Goal: Information Seeking & Learning: Learn about a topic

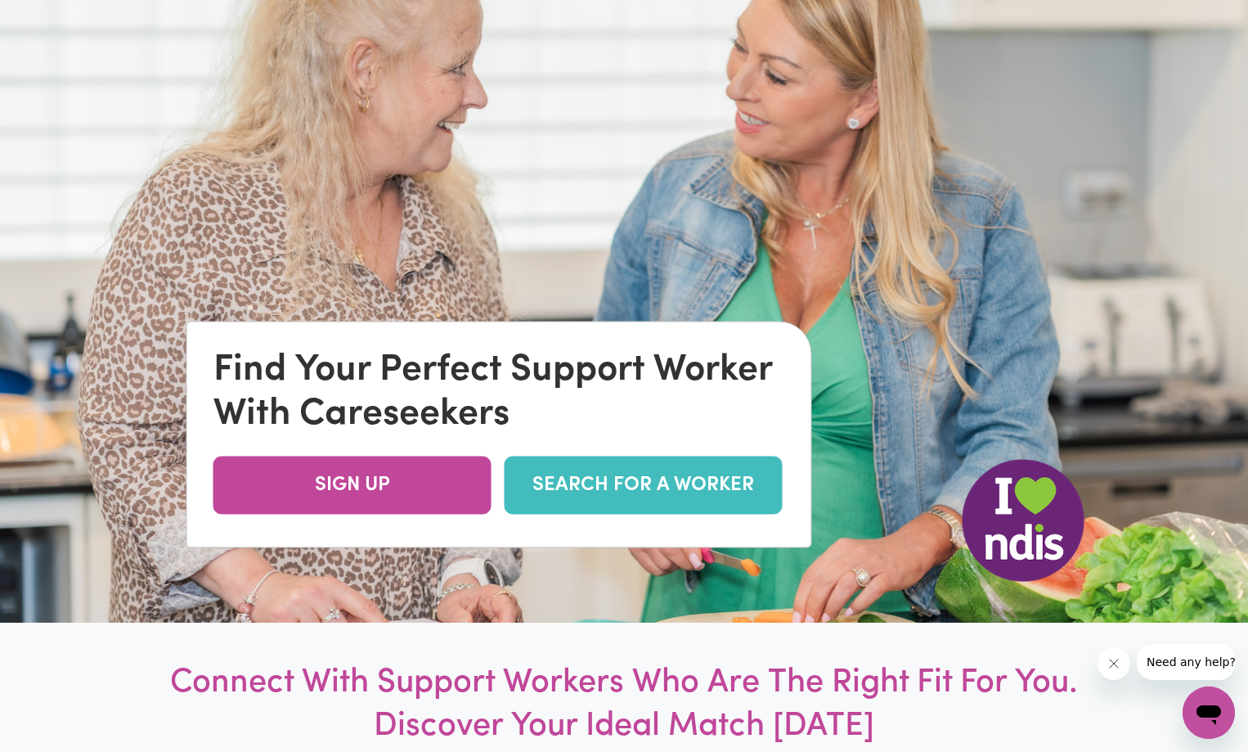
scroll to position [409, 0]
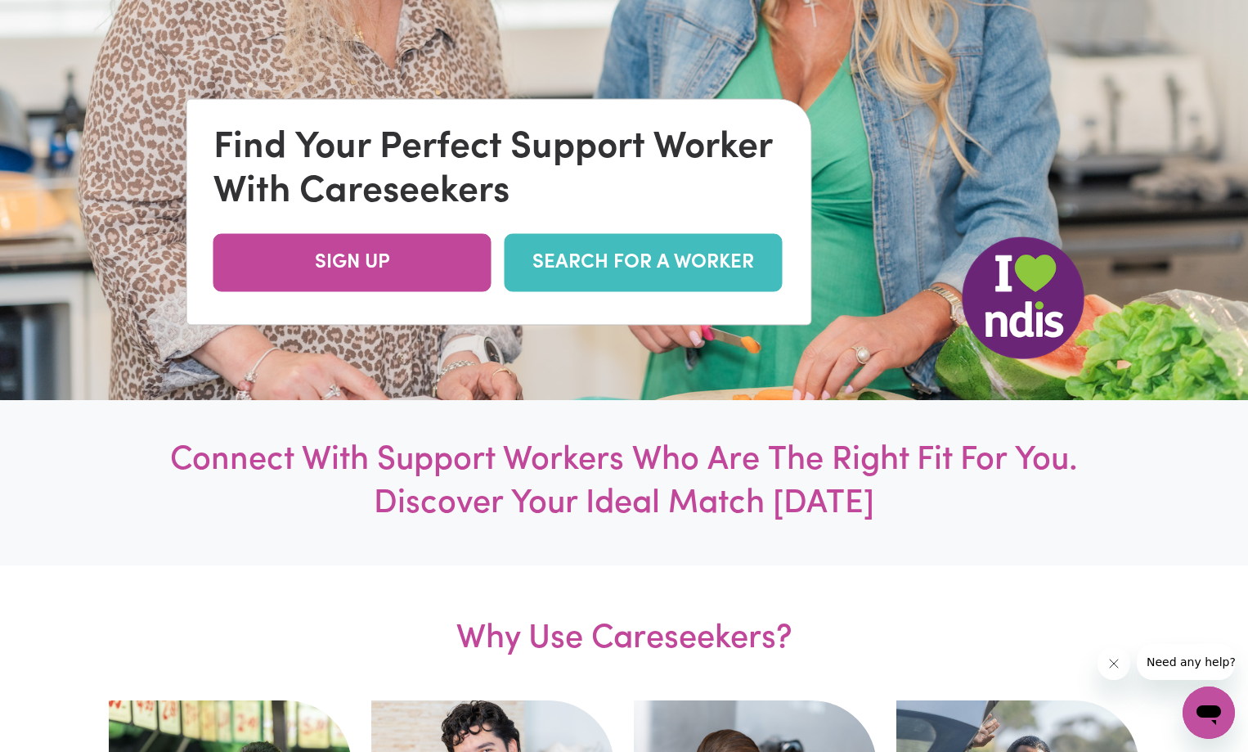
click at [715, 261] on link "SEARCH FOR A WORKER" at bounding box center [644, 263] width 278 height 58
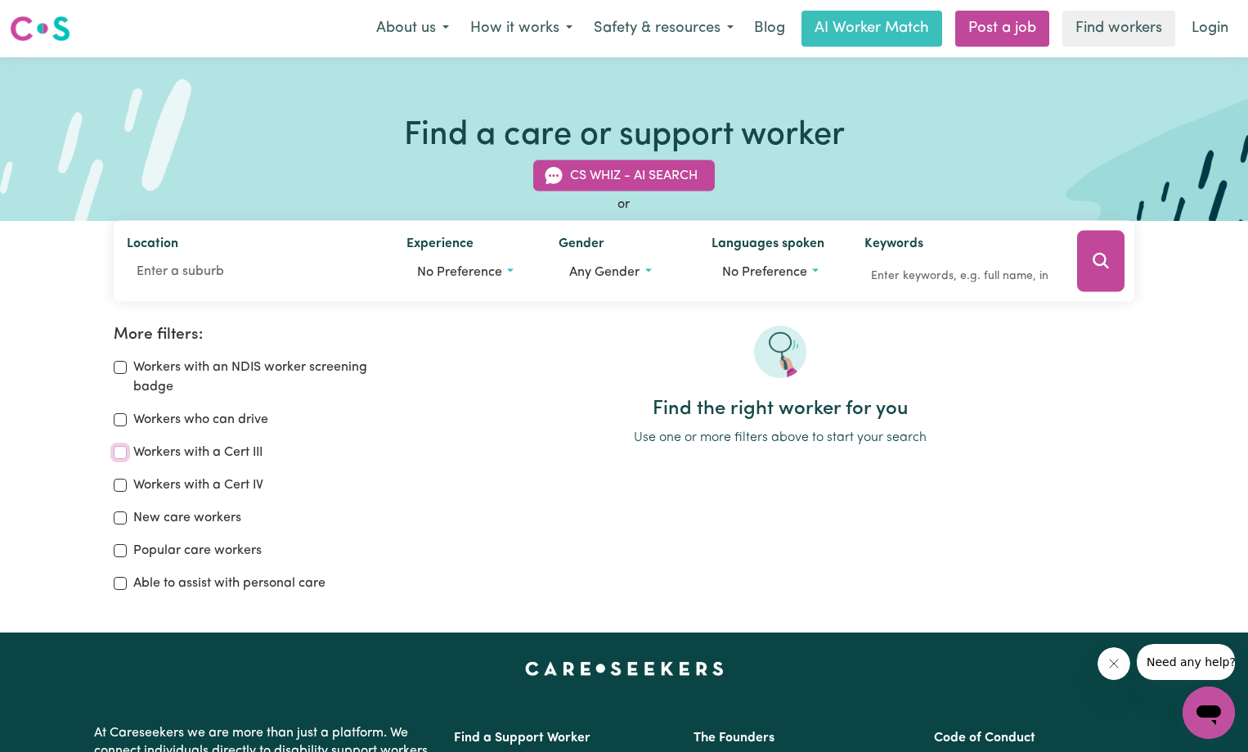
click at [120, 455] on input "Workers with a Cert III" at bounding box center [120, 452] width 13 height 13
checkbox input "true"
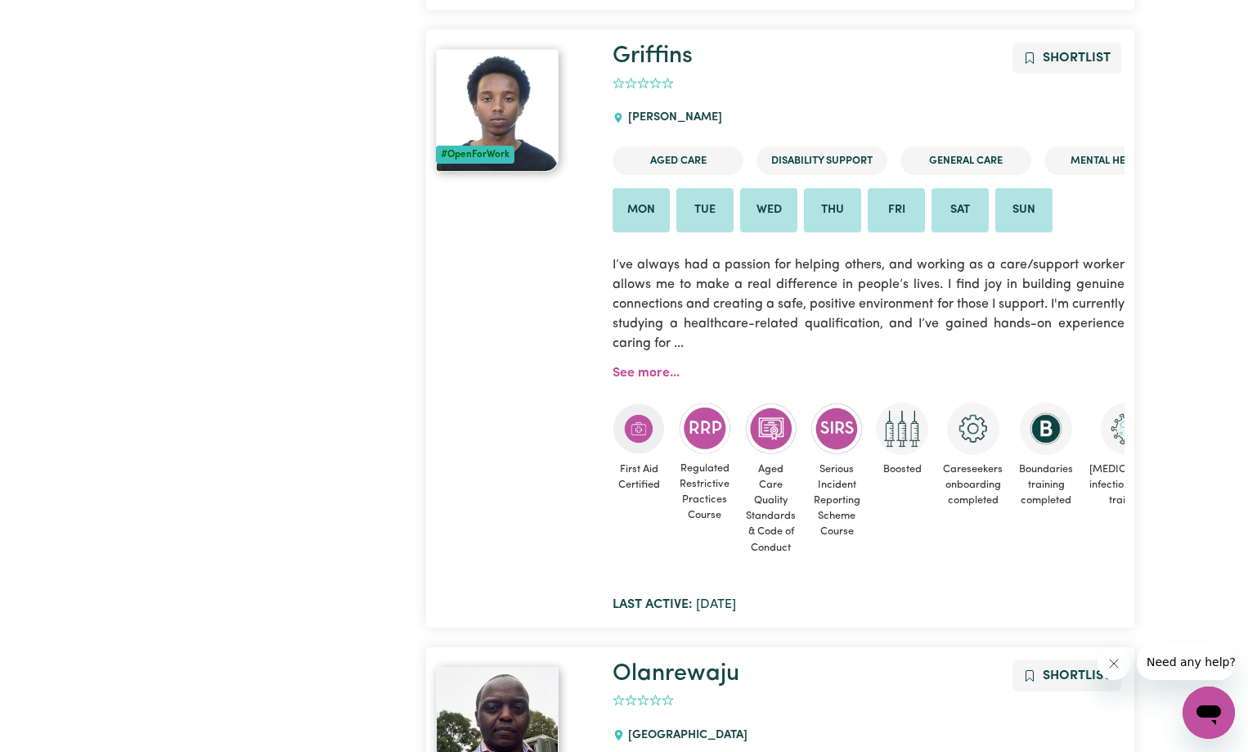
scroll to position [3462, 0]
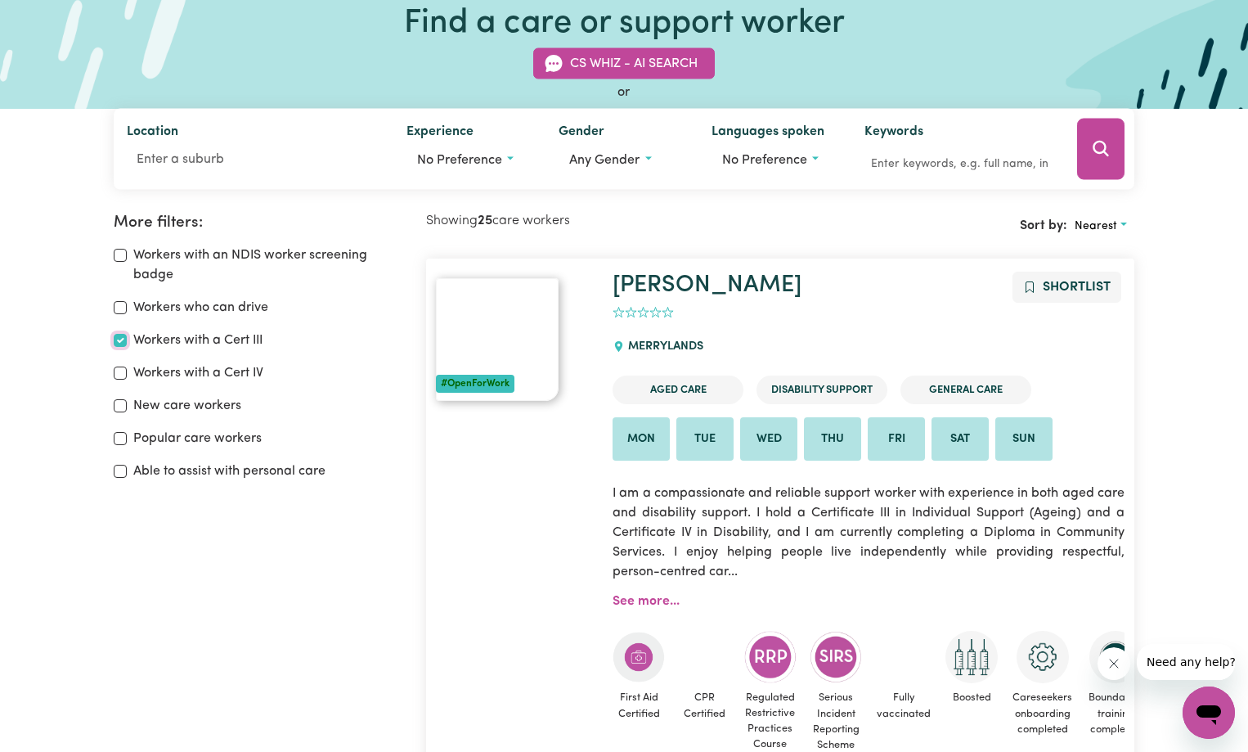
scroll to position [38, 0]
